Goal: Obtain resource: Obtain resource

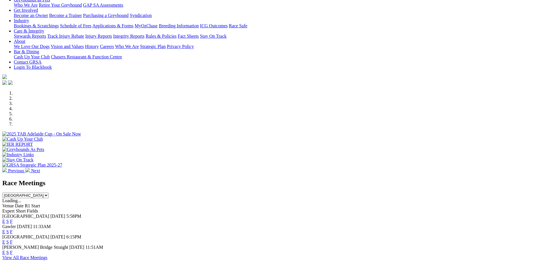
scroll to position [115, 0]
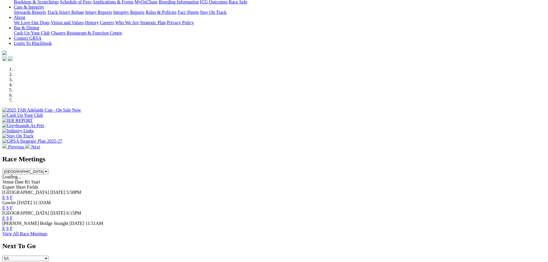
click at [13, 195] on link "F" at bounding box center [11, 197] width 3 height 5
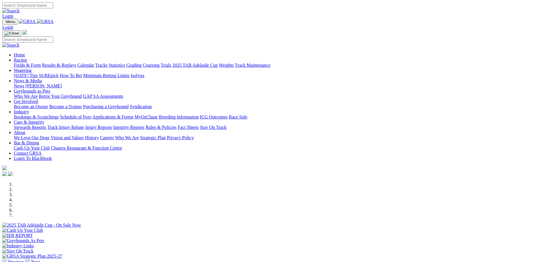
click at [134, 115] on link "Applications & Forms" at bounding box center [112, 117] width 41 height 5
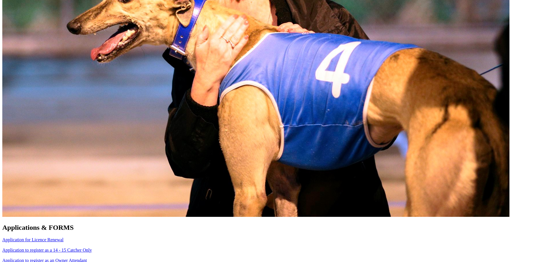
scroll to position [345, 0]
